Goal: Check status: Check status

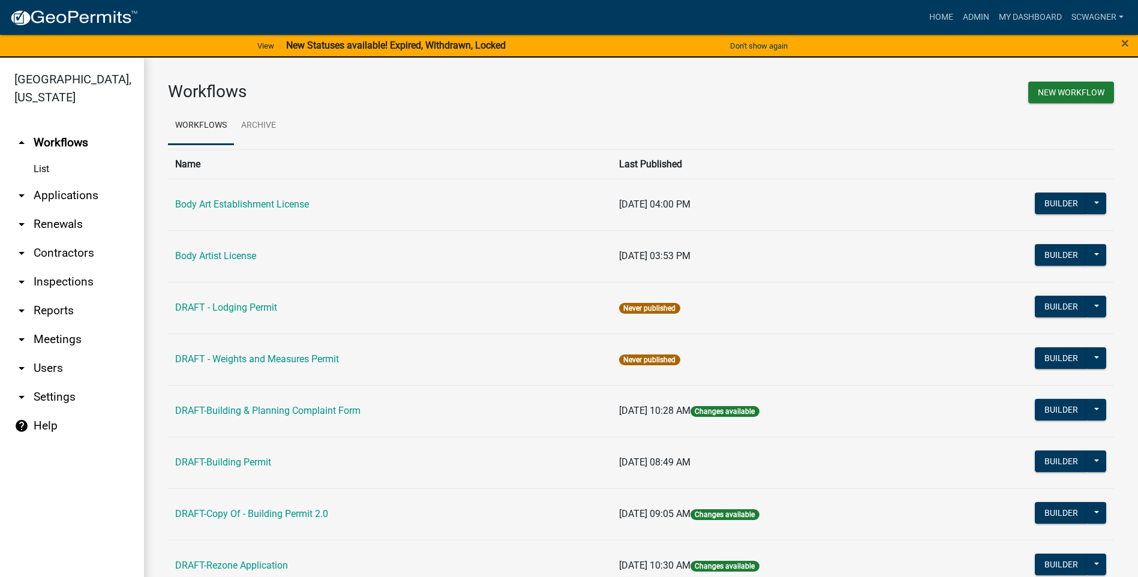
click at [79, 197] on link "arrow_drop_down Applications" at bounding box center [72, 195] width 144 height 29
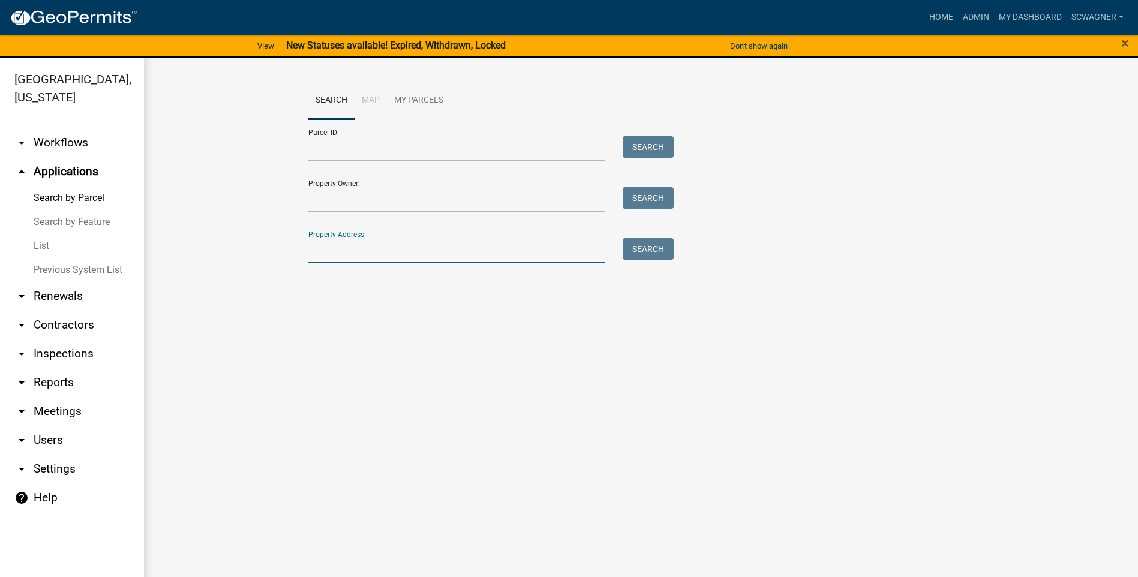
click at [305, 253] on div at bounding box center [456, 250] width 315 height 25
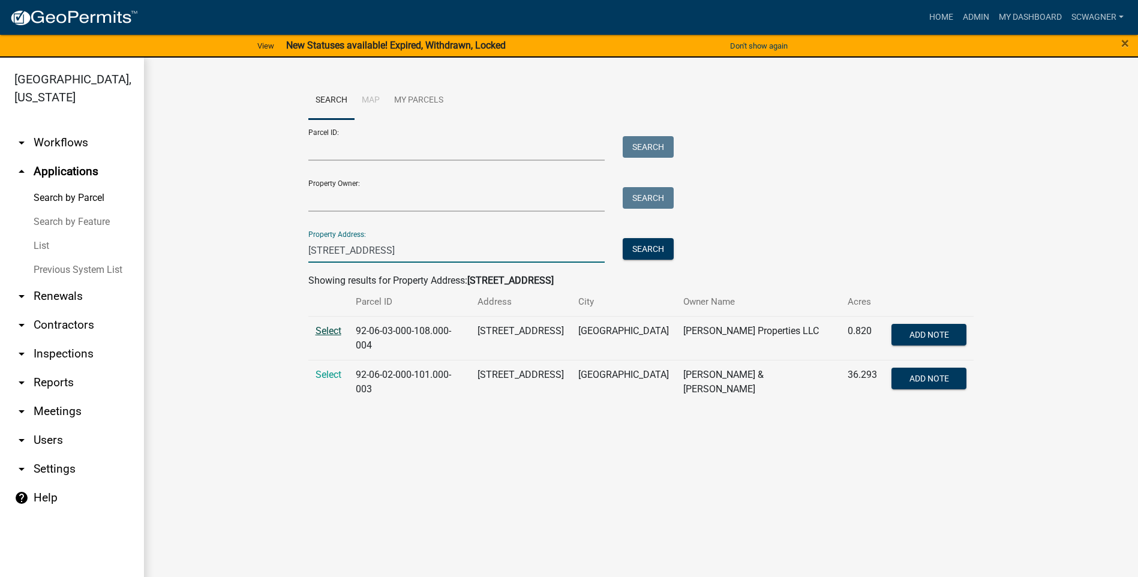
type input "[STREET_ADDRESS]"
click at [327, 330] on span "Select" at bounding box center [329, 330] width 26 height 11
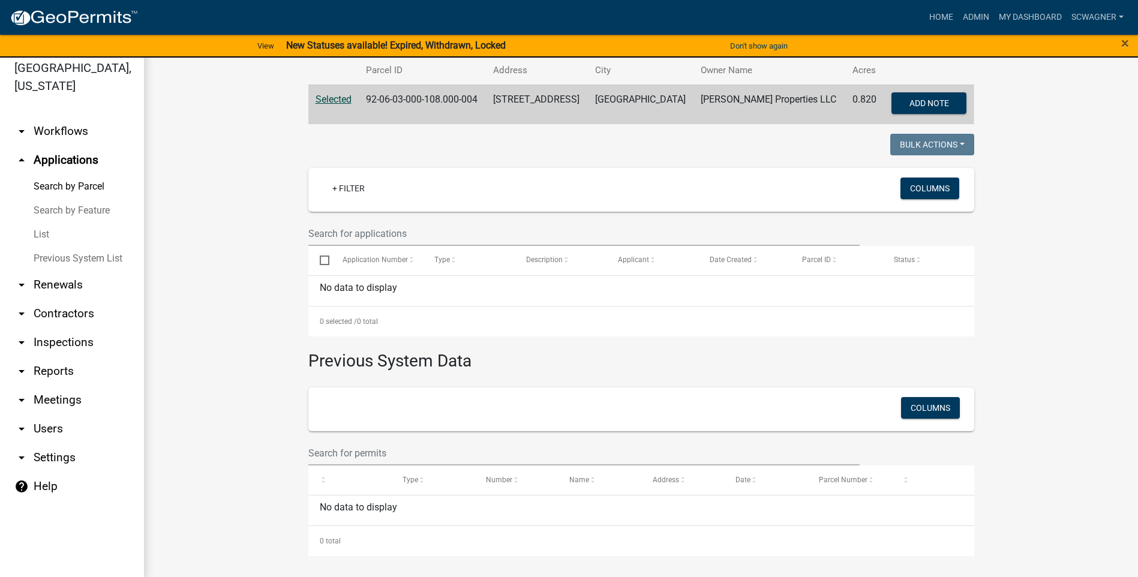
scroll to position [14, 0]
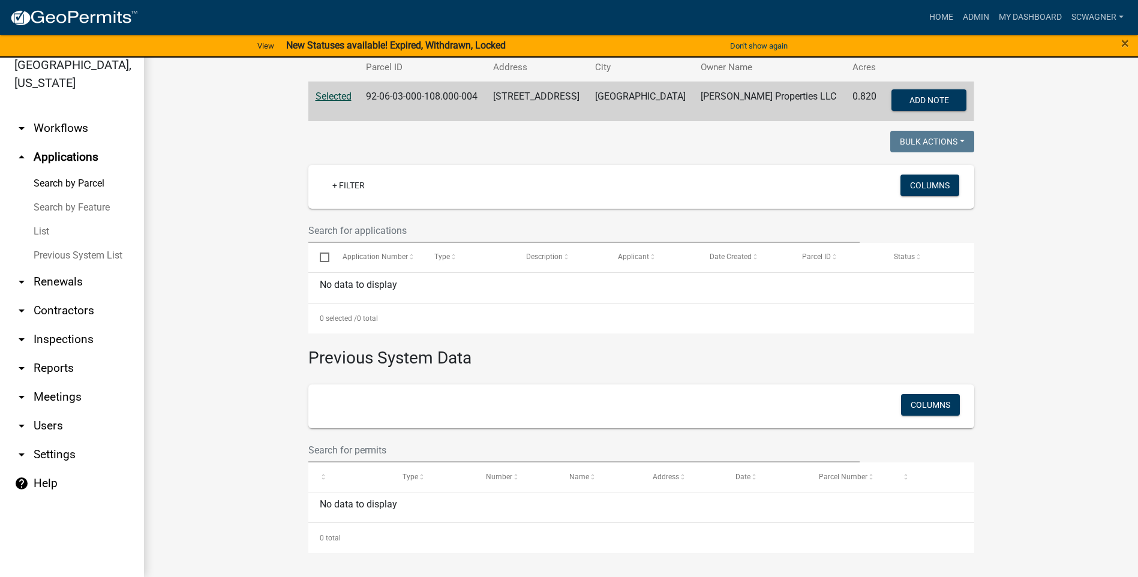
click at [83, 258] on link "Previous System List" at bounding box center [72, 256] width 144 height 24
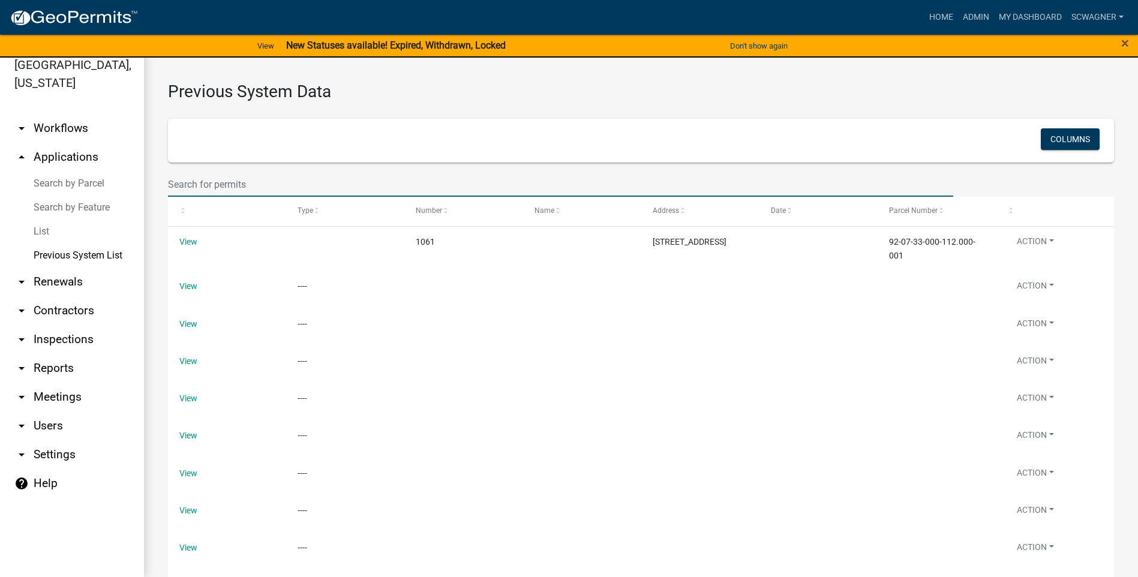
click at [194, 187] on input "text" at bounding box center [561, 184] width 786 height 25
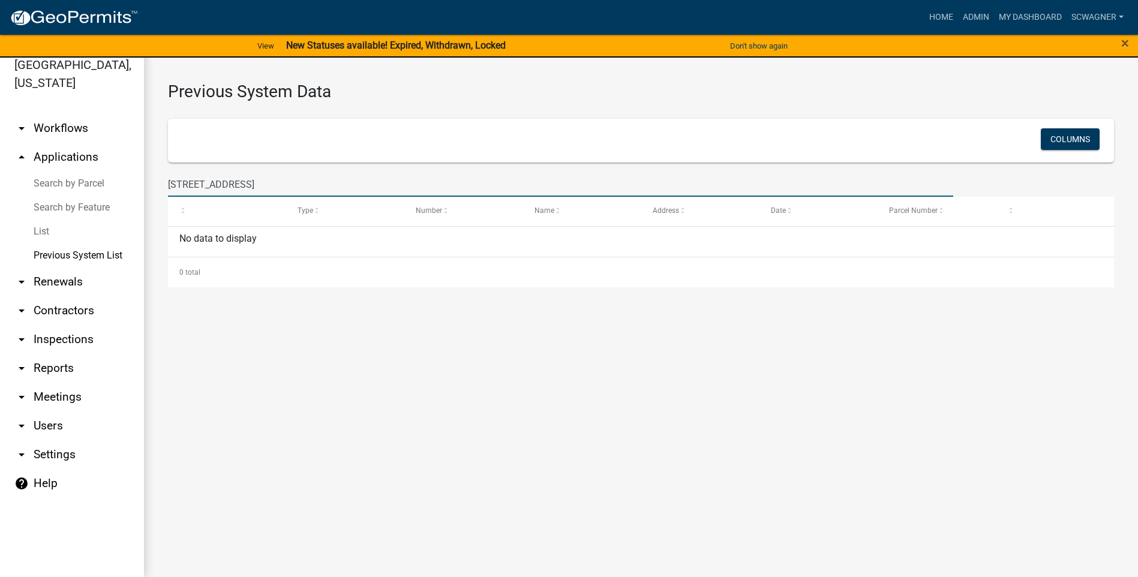
type input "[STREET_ADDRESS]"
